Goal: Register for event/course

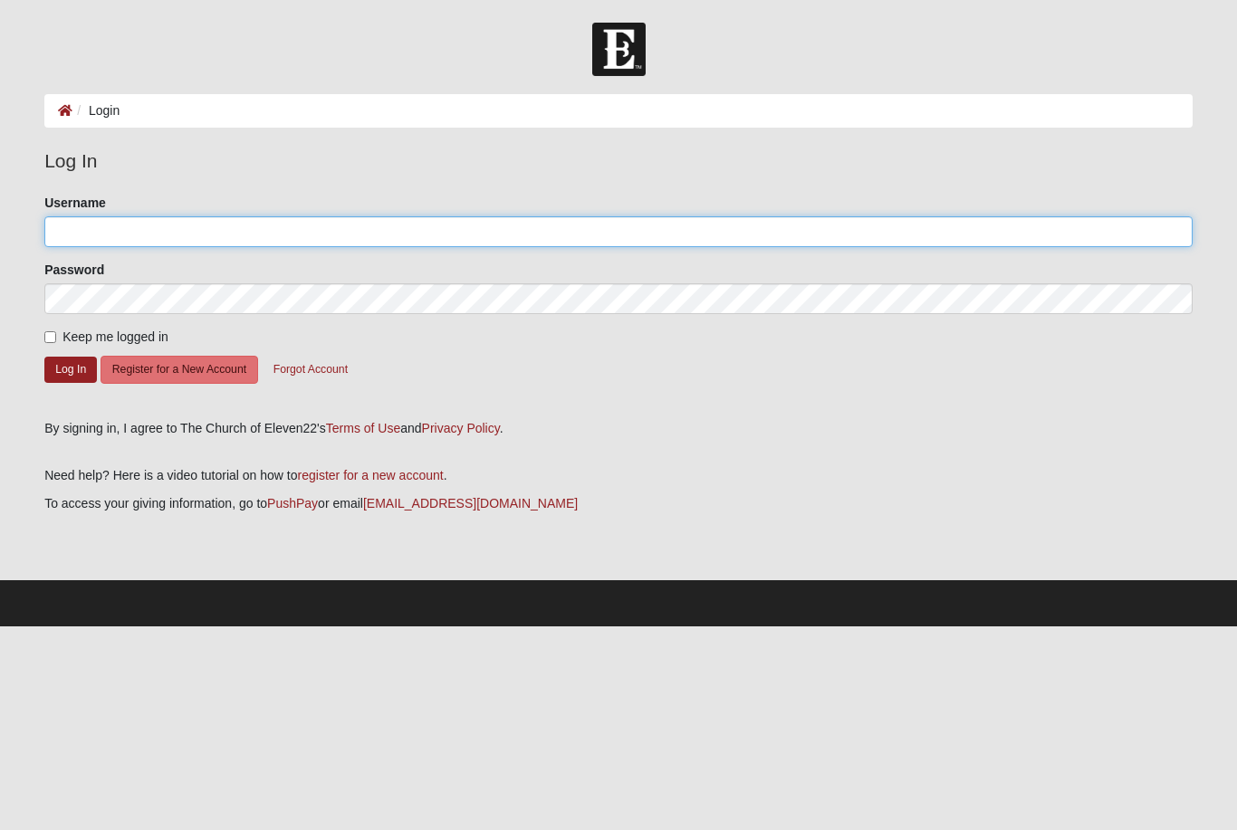
type input "Aubrey.vinke@gmail.com"
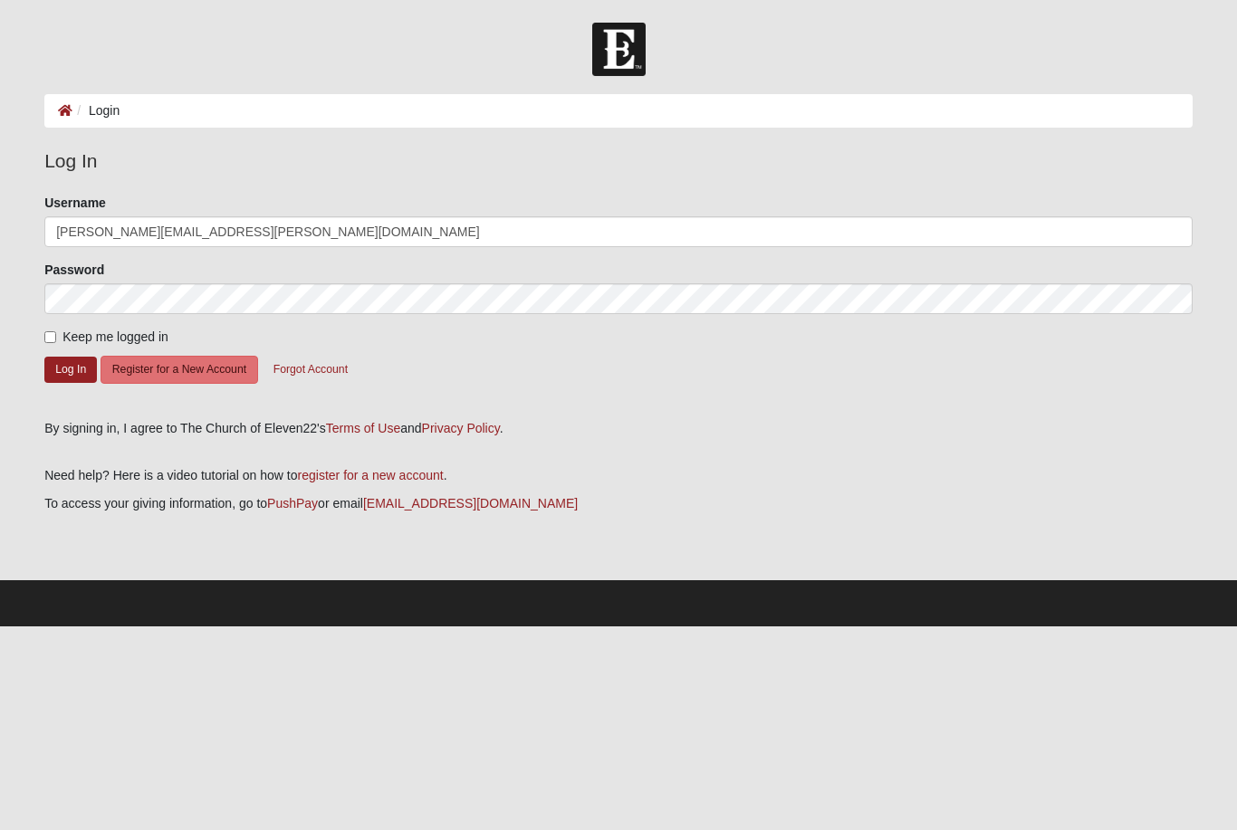
click at [71, 368] on button "Log In" at bounding box center [70, 370] width 53 height 26
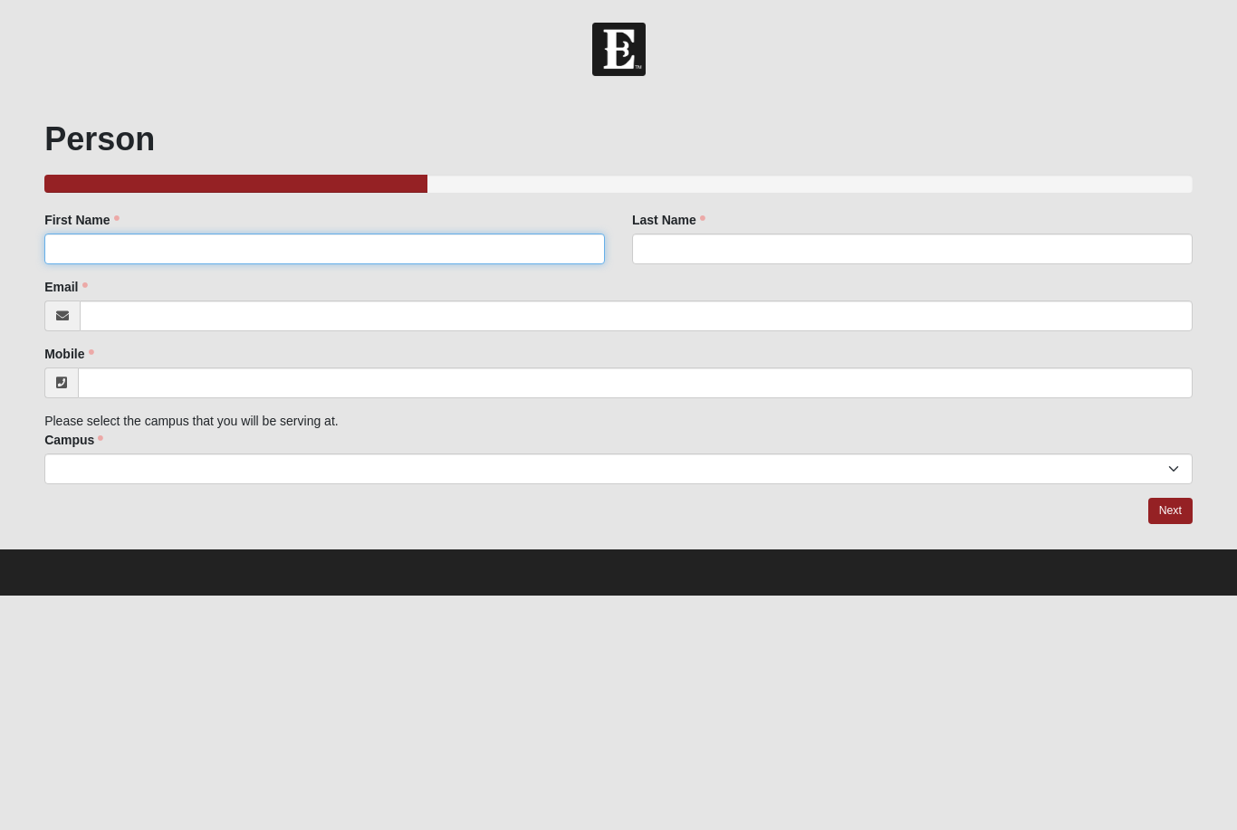
click at [81, 240] on input "First Name" at bounding box center [324, 249] width 560 height 31
type input "[PERSON_NAME]"
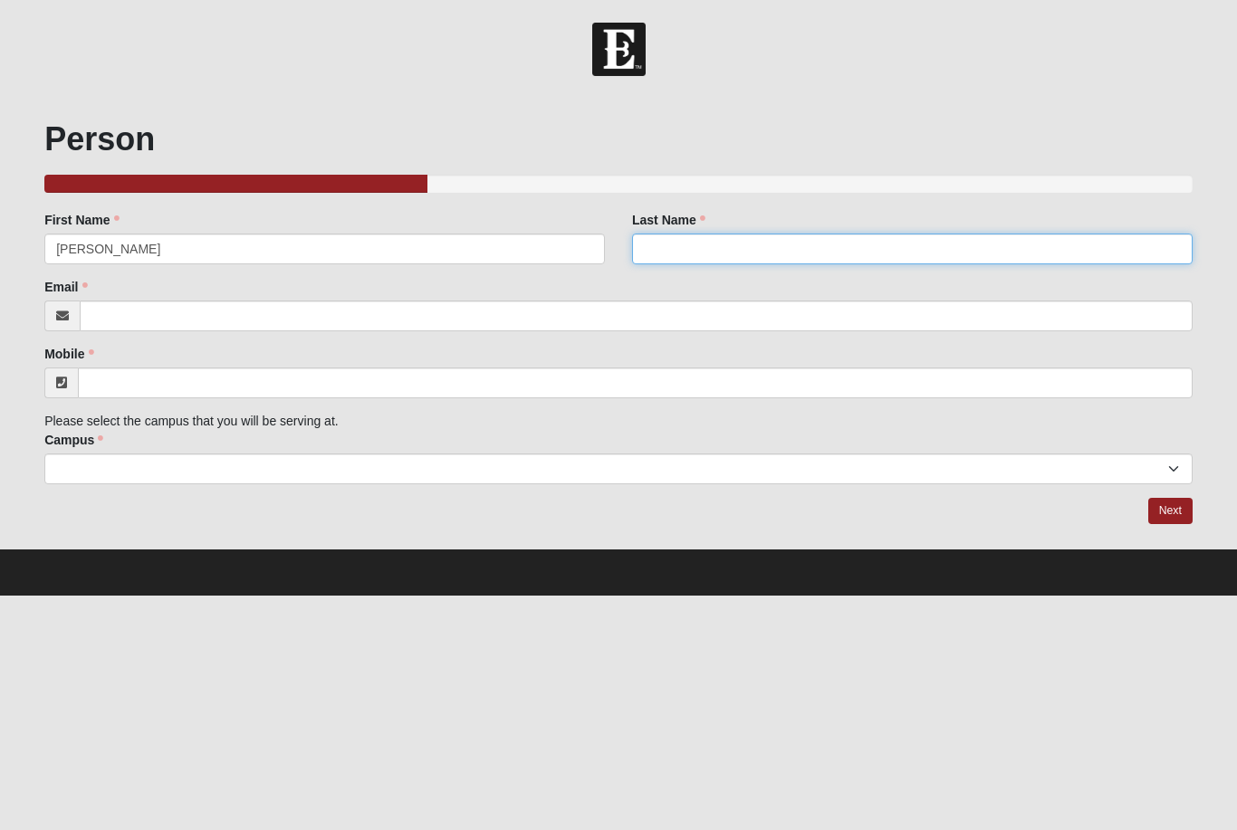
click at [769, 244] on input "Last Name" at bounding box center [912, 249] width 560 height 31
type input "Vinke"
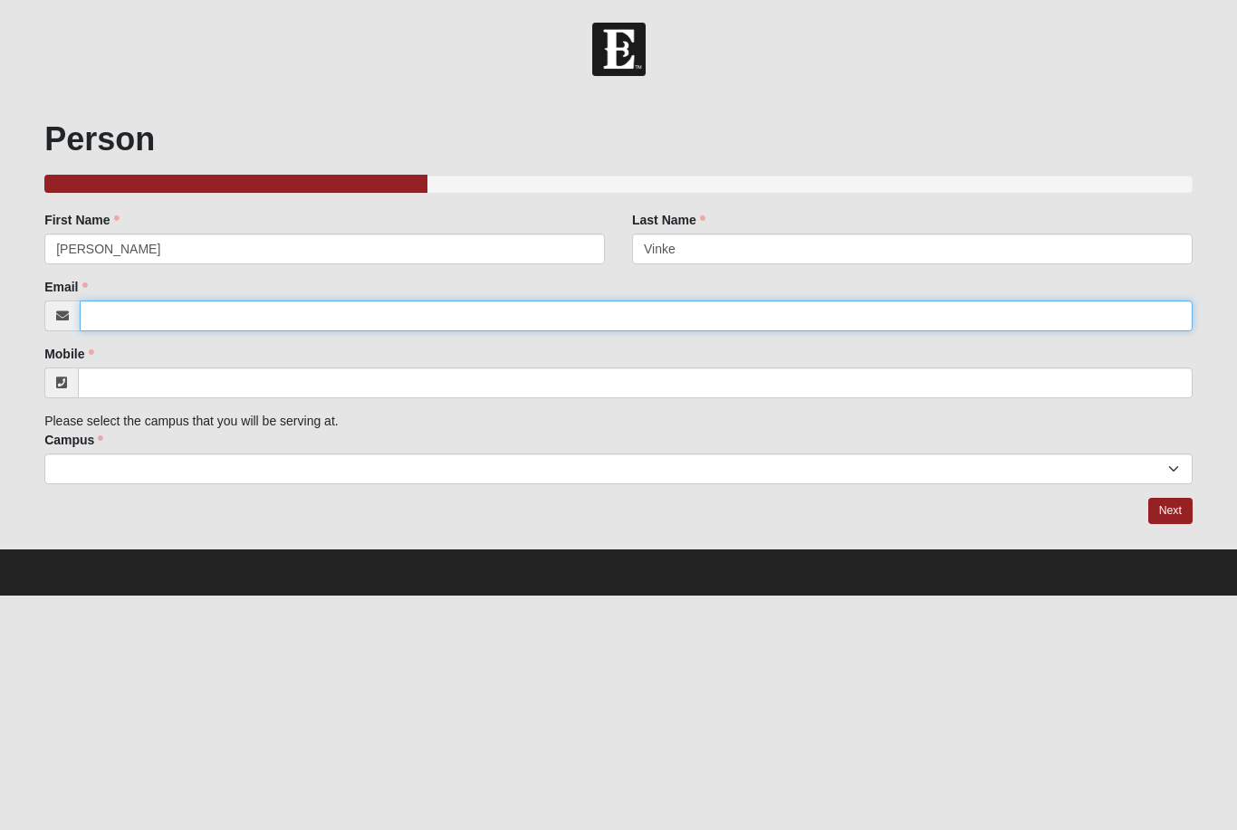
click at [224, 319] on input "Email" at bounding box center [636, 316] width 1113 height 31
type input "[PERSON_NAME][EMAIL_ADDRESS][PERSON_NAME][DOMAIN_NAME]"
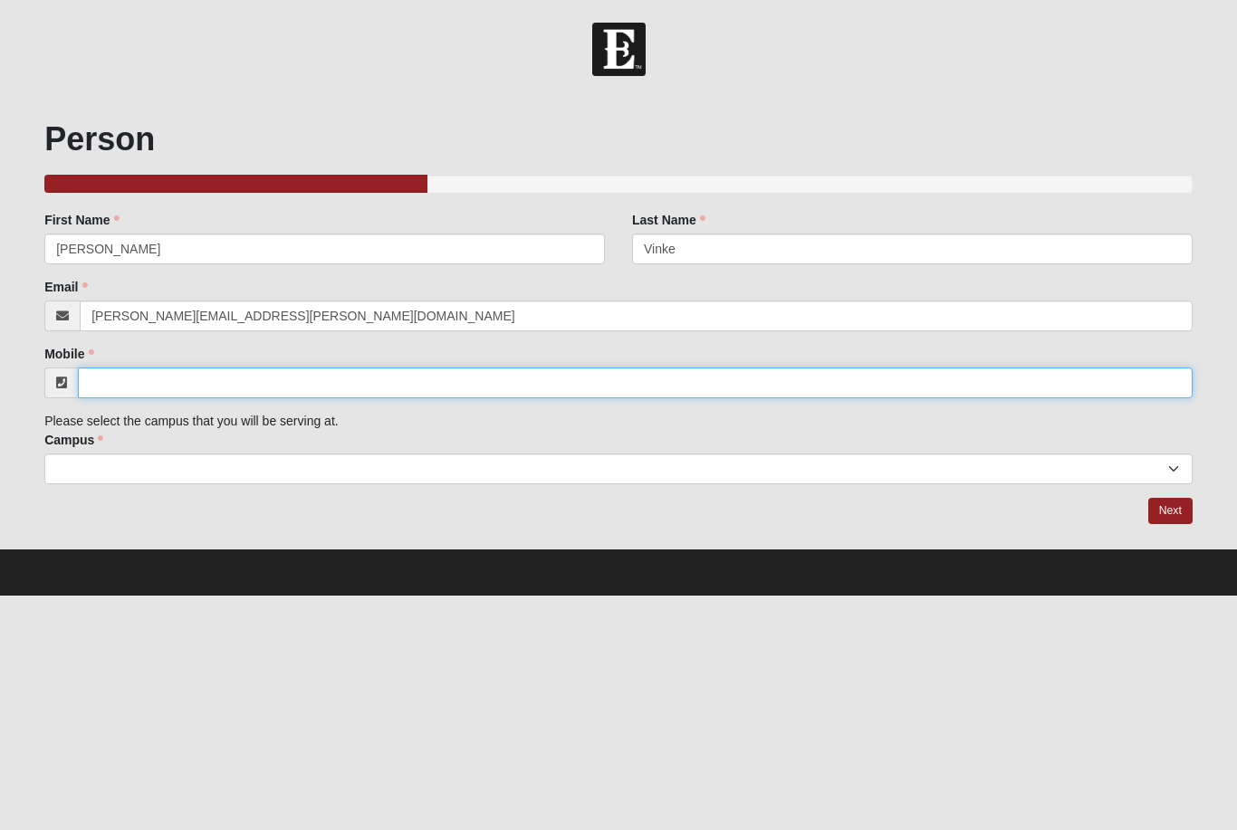
click at [209, 386] on input "Mobile" at bounding box center [635, 383] width 1114 height 31
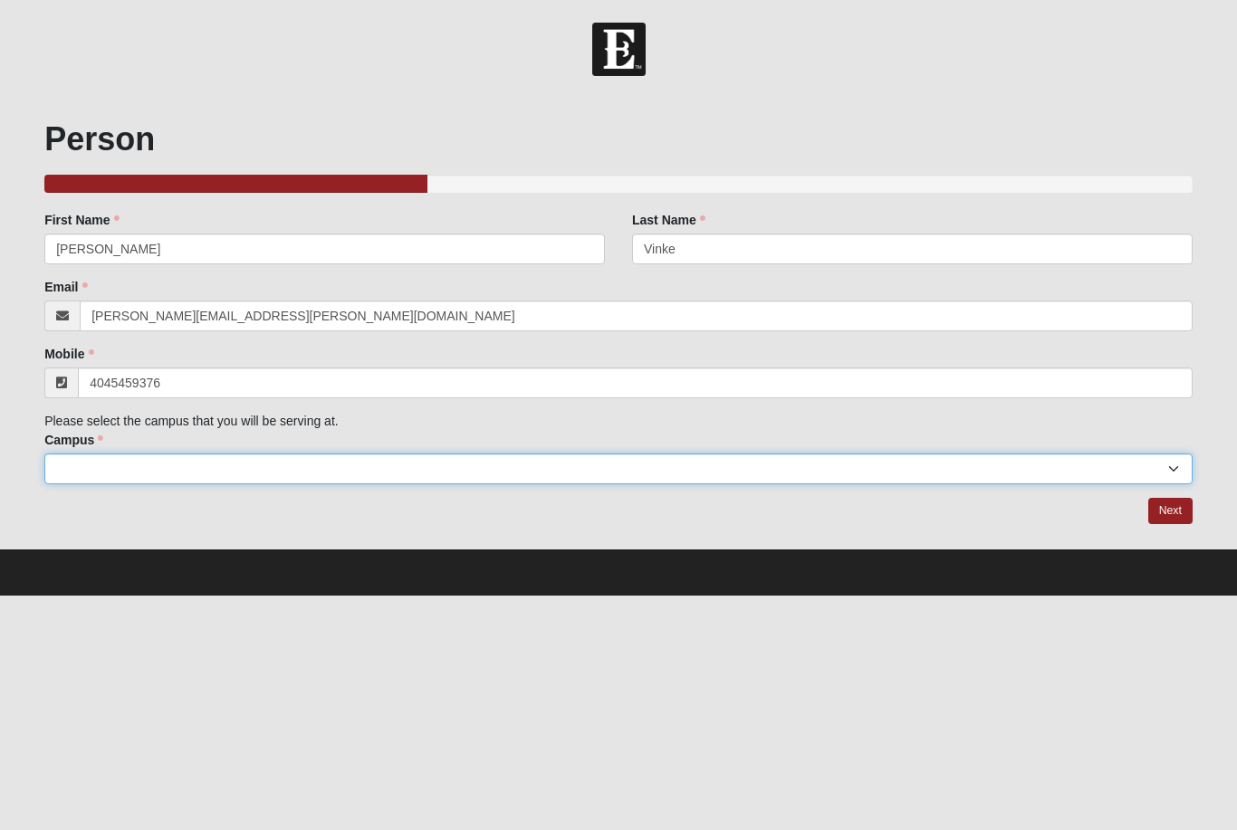
click at [274, 463] on select "Arlington Baymeadows Eleven22 Online [PERSON_NAME][GEOGRAPHIC_DATA] Jesup [GEOG…" at bounding box center [618, 469] width 1148 height 31
type input "[PHONE_NUMBER]"
select select "3"
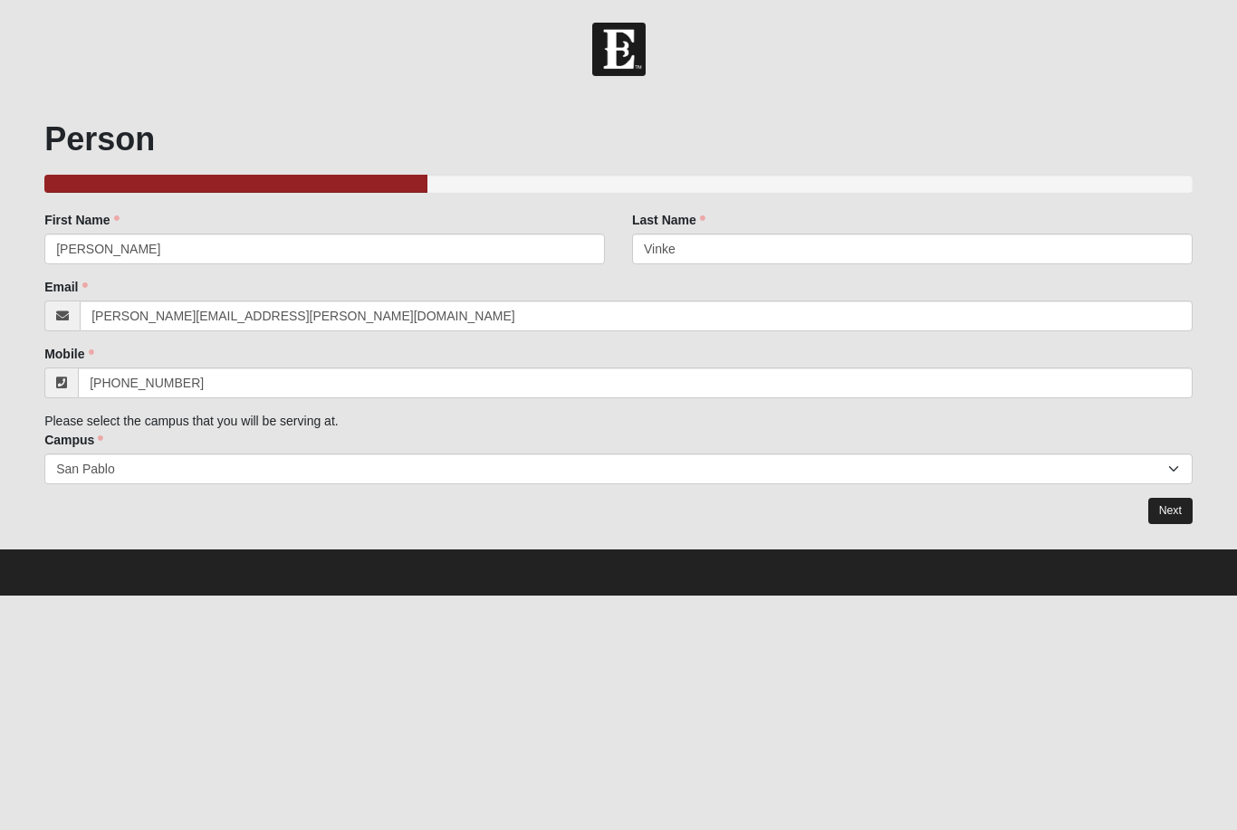
click at [1151, 520] on link "Next" at bounding box center [1170, 511] width 44 height 26
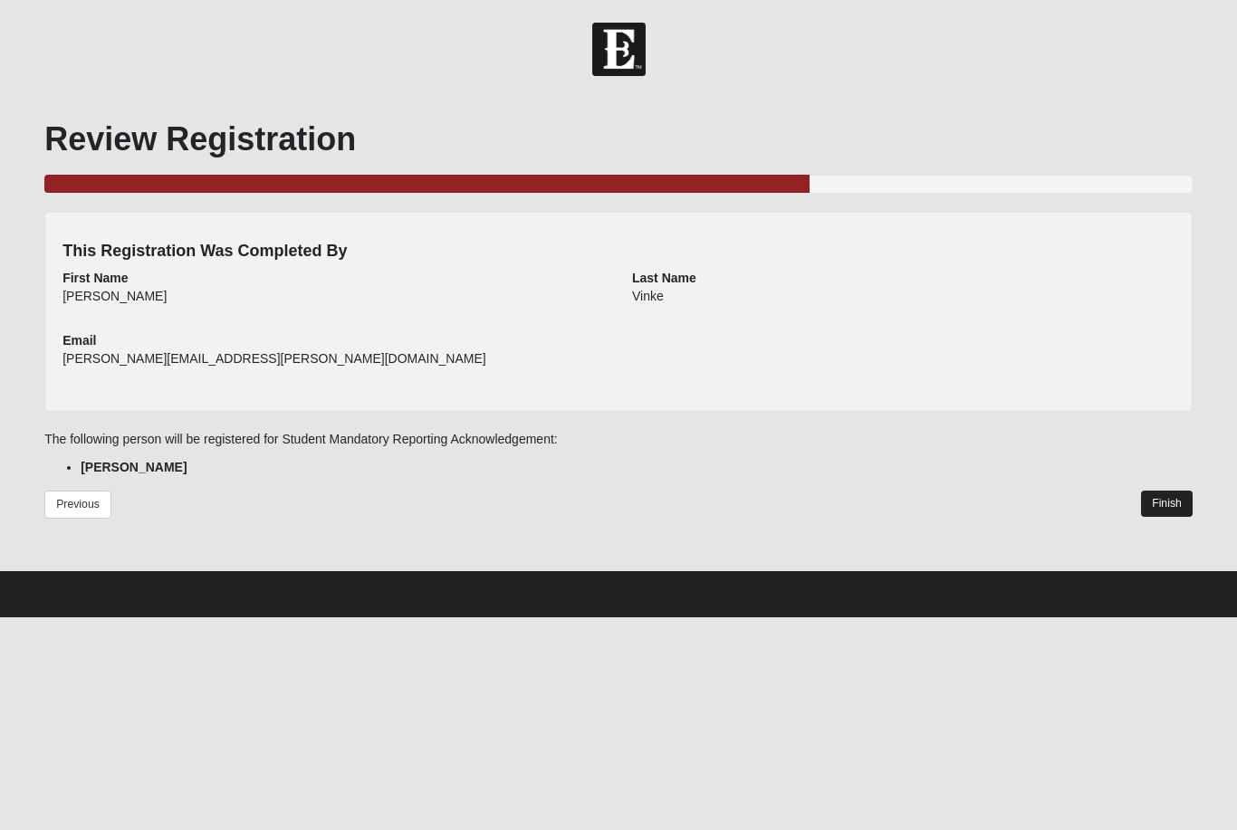
click at [1178, 507] on link "Finish" at bounding box center [1167, 504] width 52 height 26
